Goal: Task Accomplishment & Management: Use online tool/utility

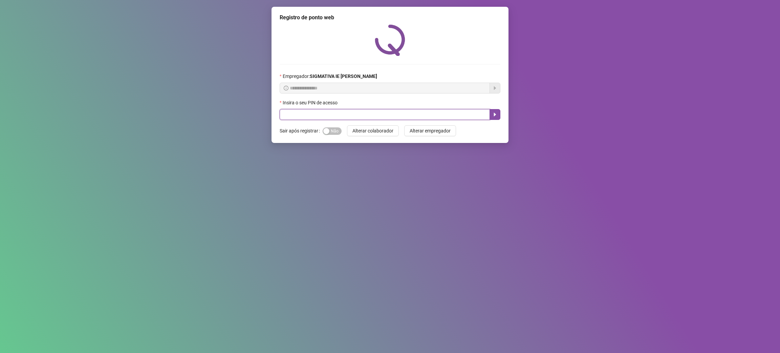
click at [326, 111] on input "text" at bounding box center [385, 114] width 210 height 11
type input "*****"
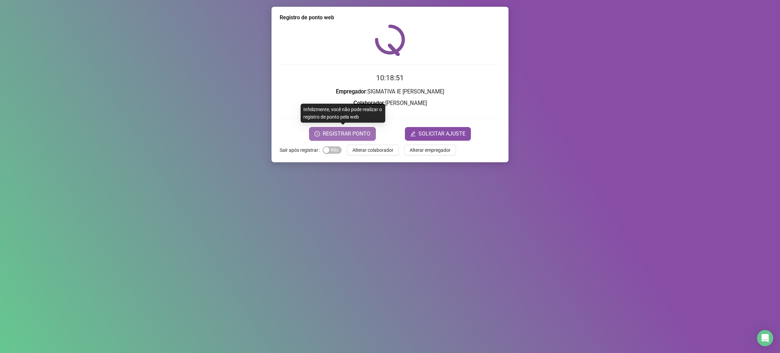
click at [365, 138] on button "REGISTRAR PONTO" at bounding box center [342, 134] width 67 height 14
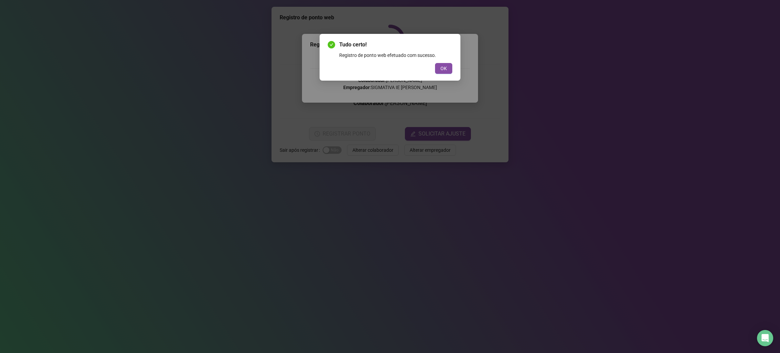
drag, startPoint x: 441, startPoint y: 71, endPoint x: 438, endPoint y: 76, distance: 5.5
click at [440, 73] on button "OK" at bounding box center [443, 68] width 17 height 11
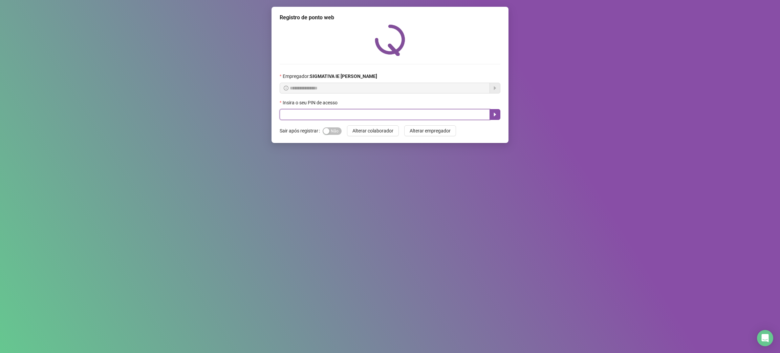
click at [318, 115] on input "text" at bounding box center [385, 114] width 210 height 11
type input "*****"
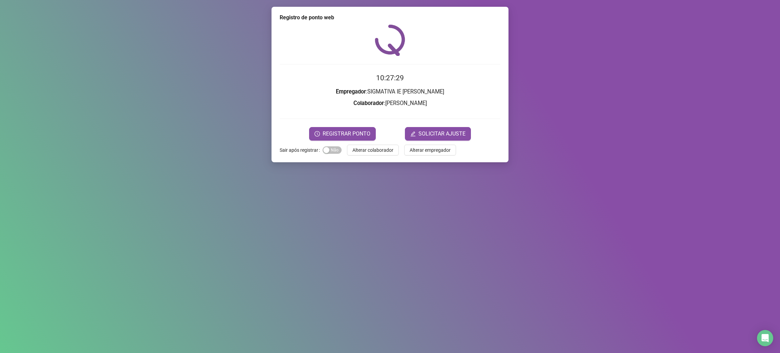
drag, startPoint x: 384, startPoint y: 165, endPoint x: 381, endPoint y: 163, distance: 4.1
click at [383, 165] on div "Registro de ponto web 10:27:29 Empregador : SIGMATIVA IE PAULO LOPES Colaborado…" at bounding box center [390, 176] width 780 height 353
click at [357, 135] on span "REGISTRAR PONTO" at bounding box center [347, 134] width 48 height 8
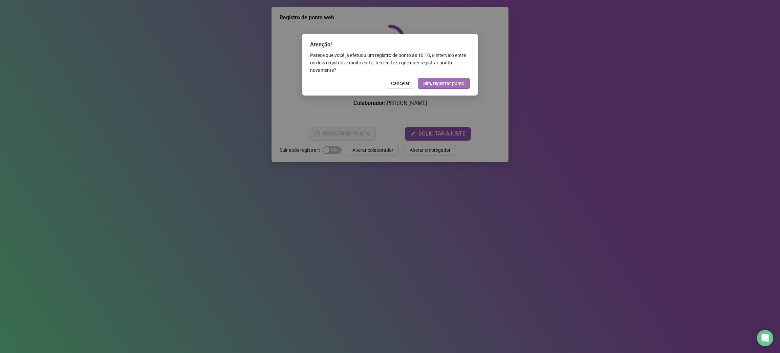
click at [450, 86] on span "Sim, registrar ponto" at bounding box center [443, 83] width 41 height 7
